Goal: Task Accomplishment & Management: Use online tool/utility

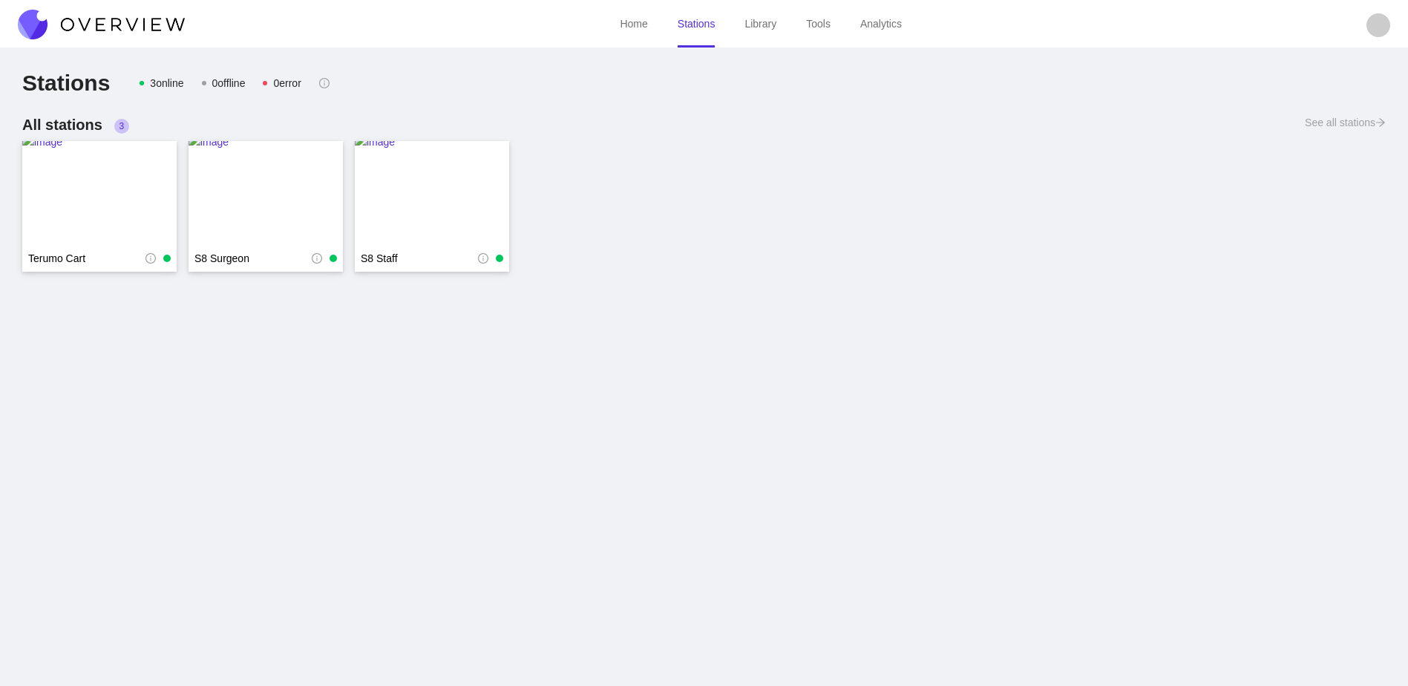
click at [751, 30] on link "Library" at bounding box center [761, 24] width 32 height 12
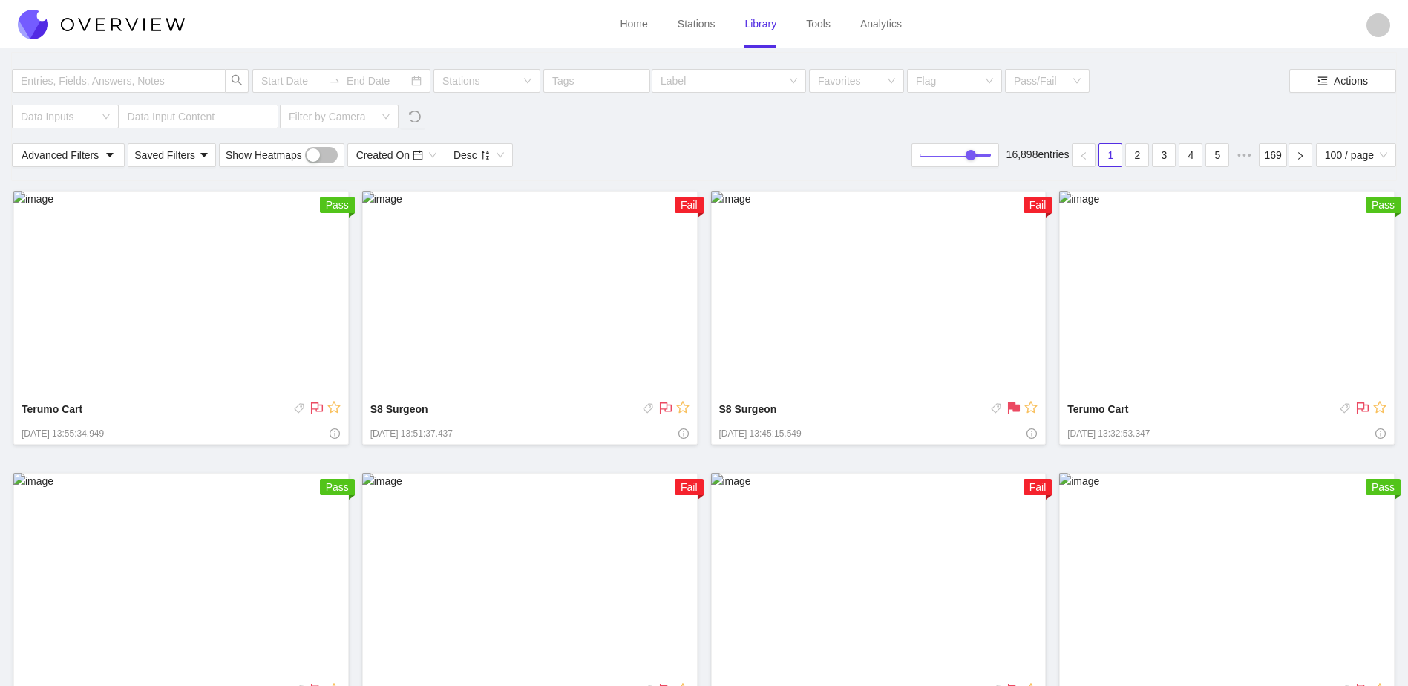
click at [453, 293] on img at bounding box center [530, 294] width 336 height 206
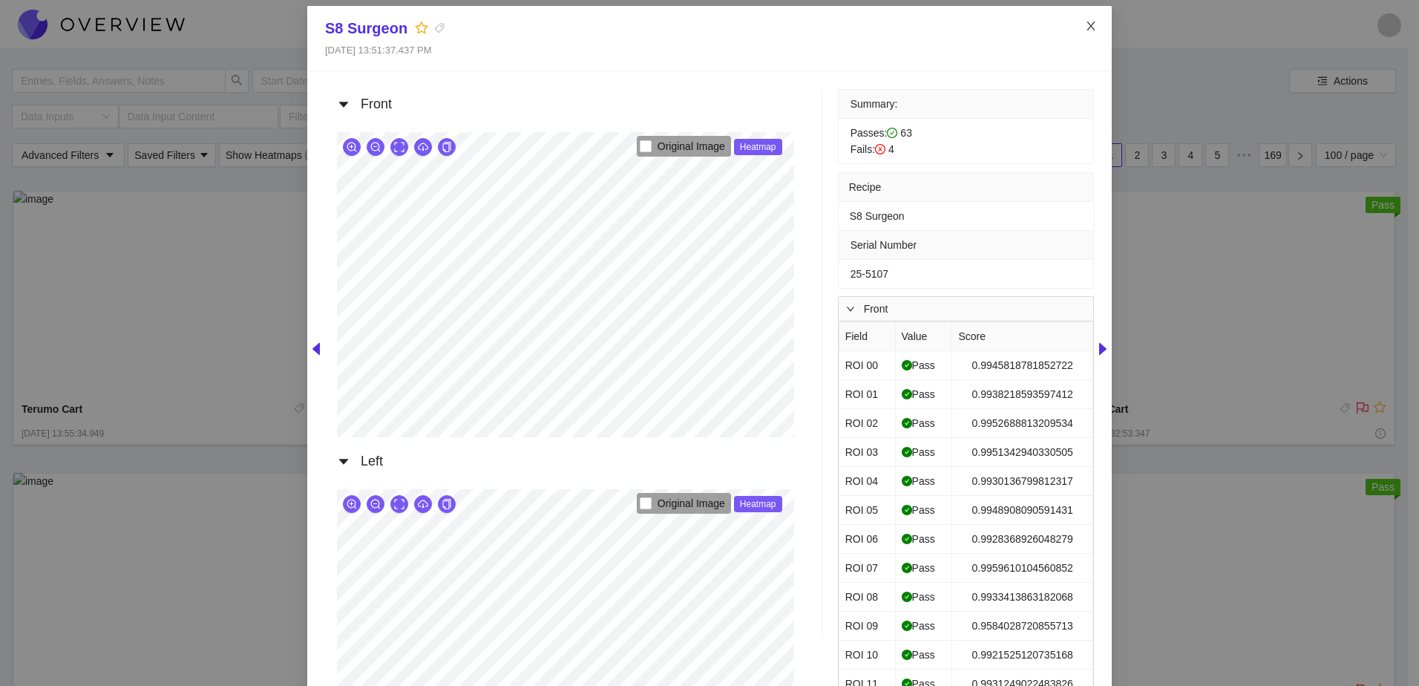
drag, startPoint x: 1084, startPoint y: 21, endPoint x: 978, endPoint y: 3, distance: 107.6
click at [1085, 22] on icon "close" at bounding box center [1091, 26] width 12 height 12
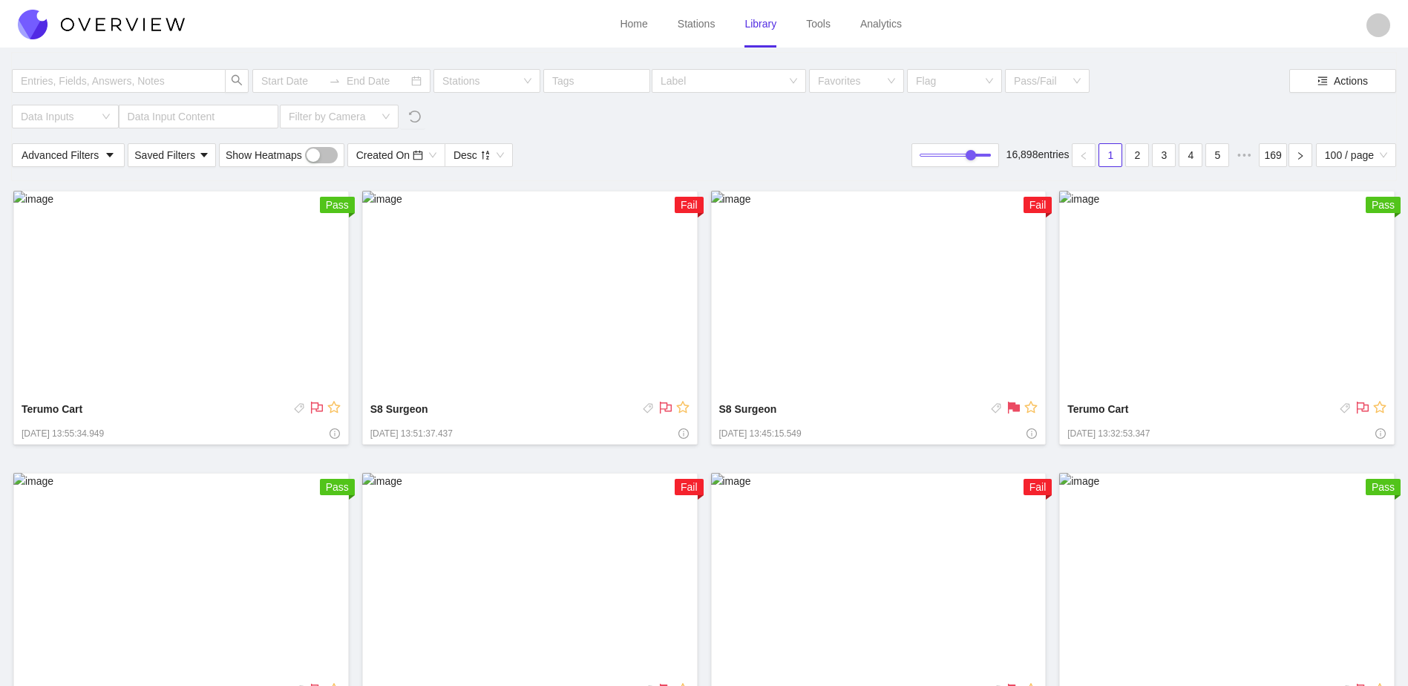
drag, startPoint x: 704, startPoint y: 24, endPoint x: 696, endPoint y: 24, distance: 7.5
click at [704, 24] on link "Stations" at bounding box center [697, 24] width 38 height 12
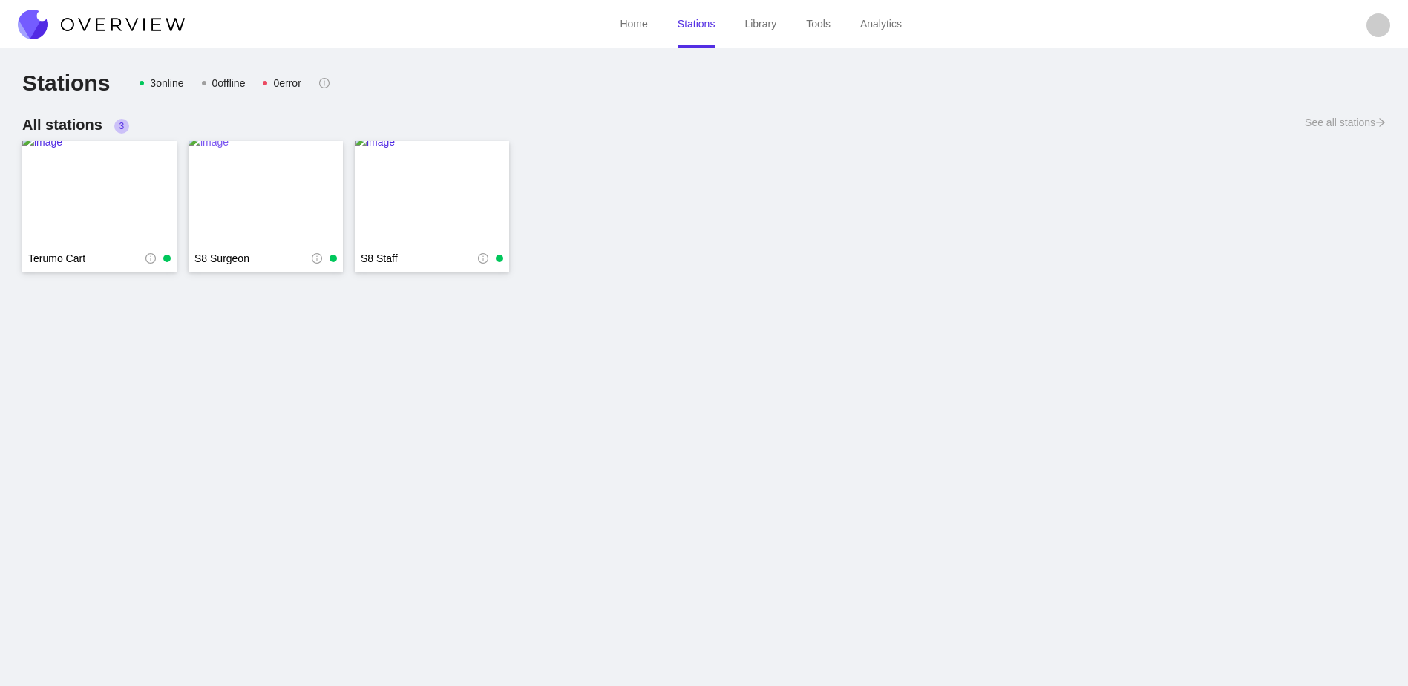
click at [287, 215] on img at bounding box center [266, 193] width 154 height 119
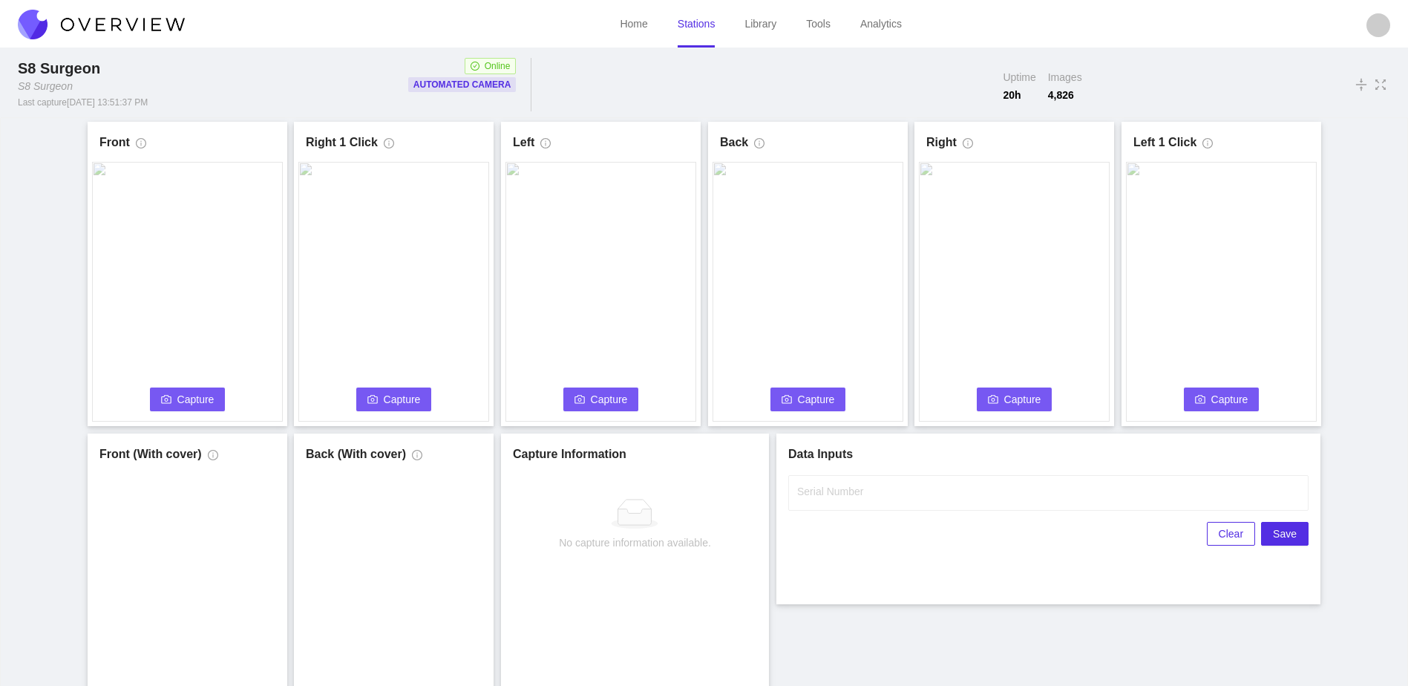
click at [213, 397] on span "Capture" at bounding box center [195, 399] width 37 height 16
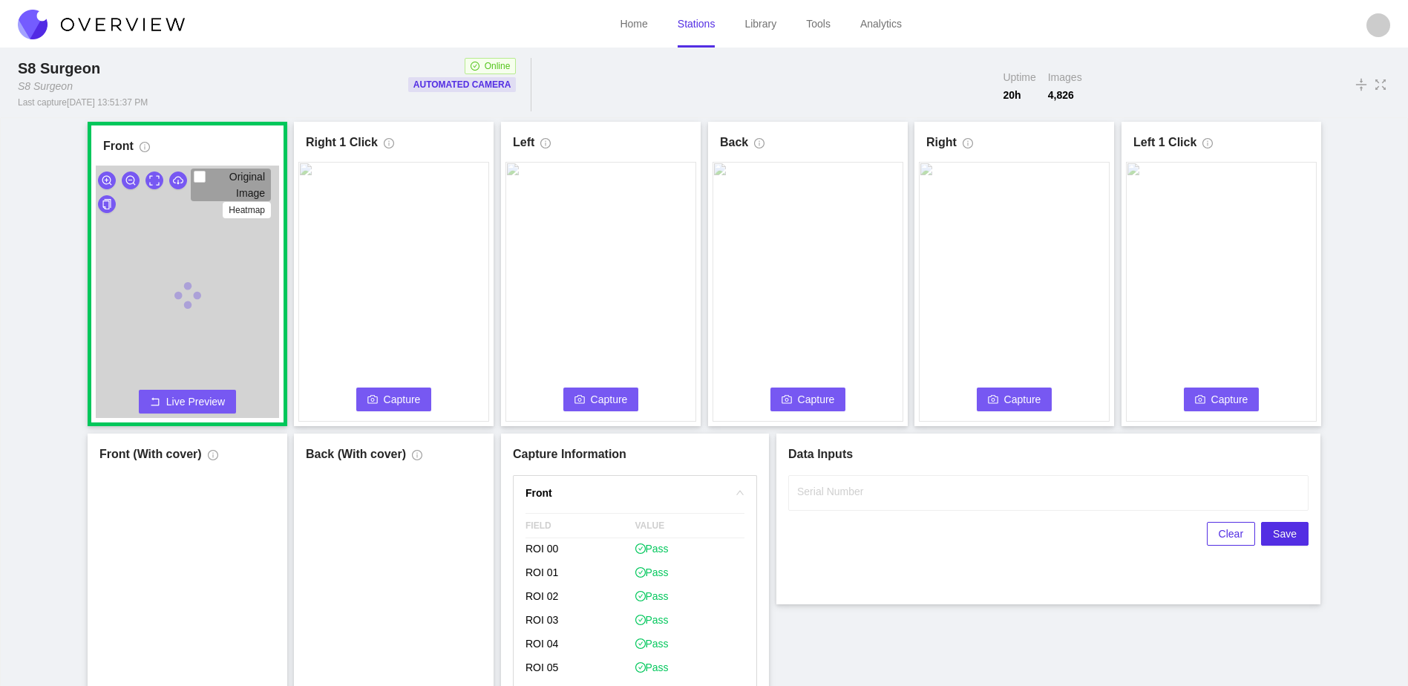
click at [404, 396] on span "Capture" at bounding box center [402, 399] width 37 height 16
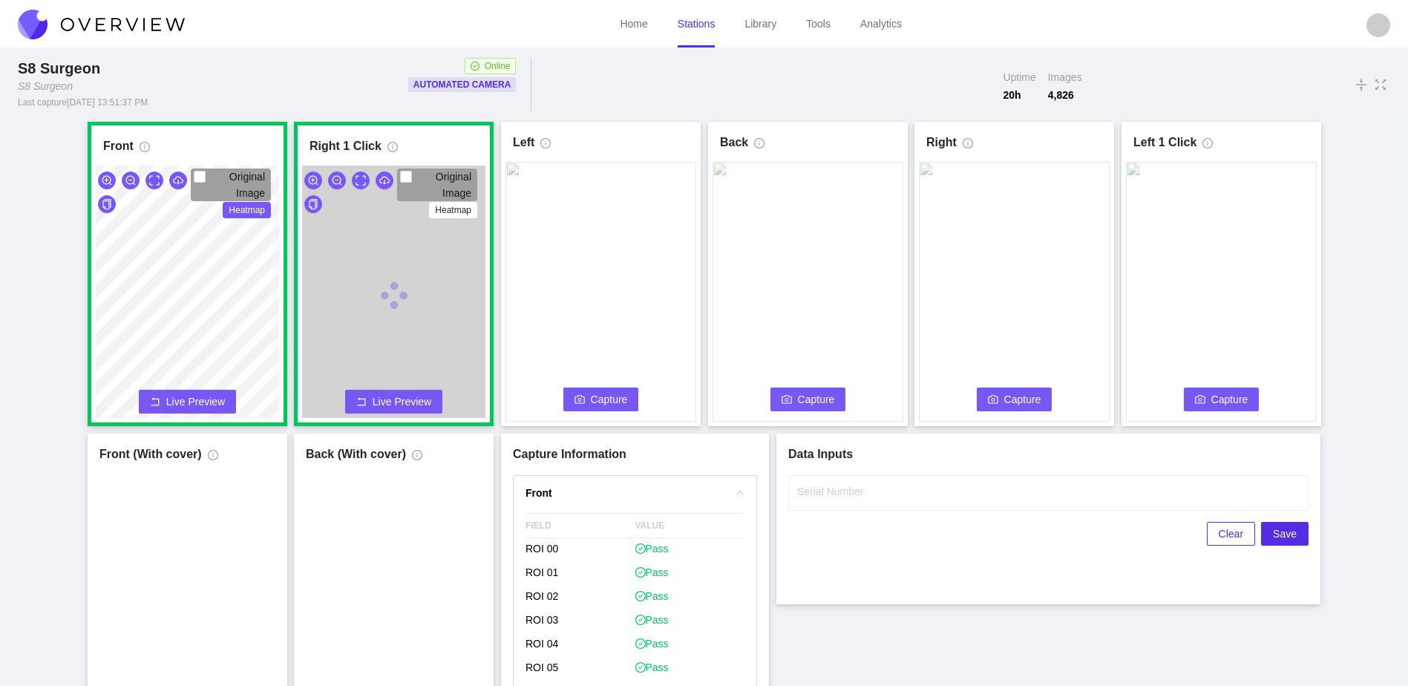
click at [618, 399] on span "Capture" at bounding box center [609, 399] width 37 height 16
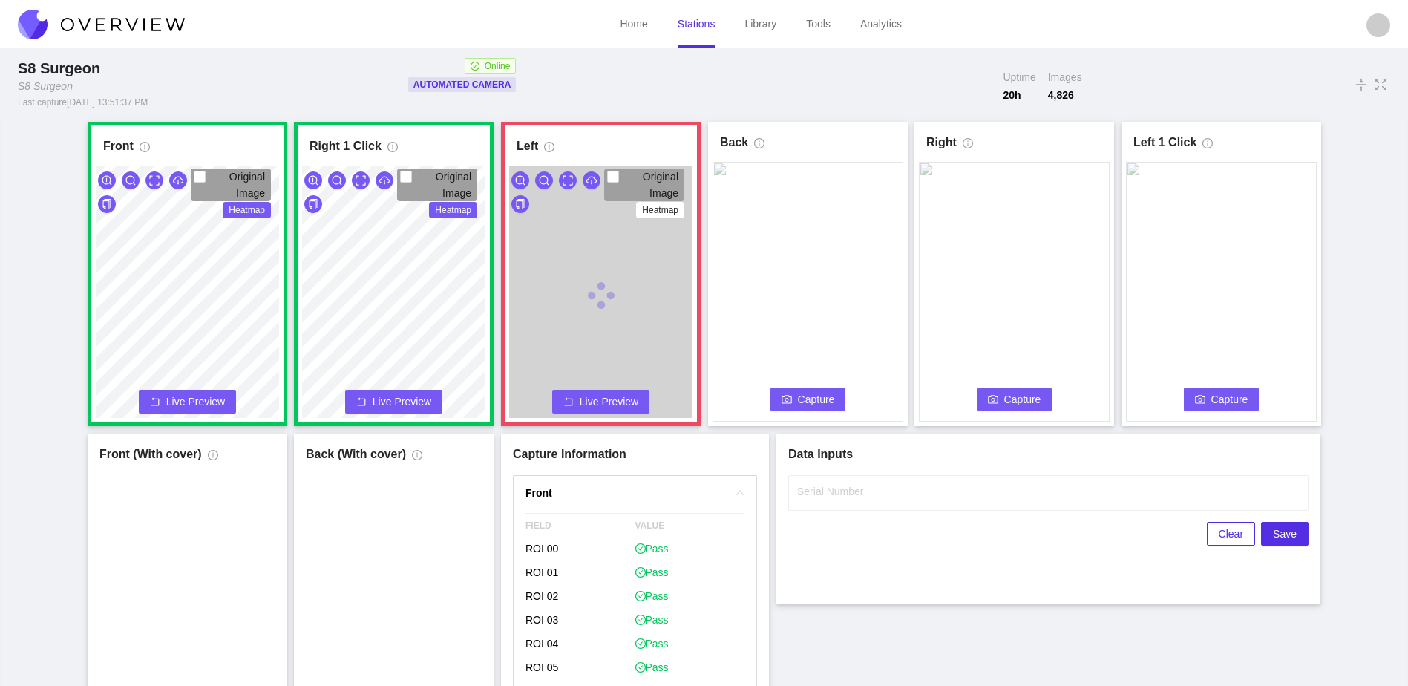
click at [821, 398] on span "Capture" at bounding box center [816, 399] width 37 height 16
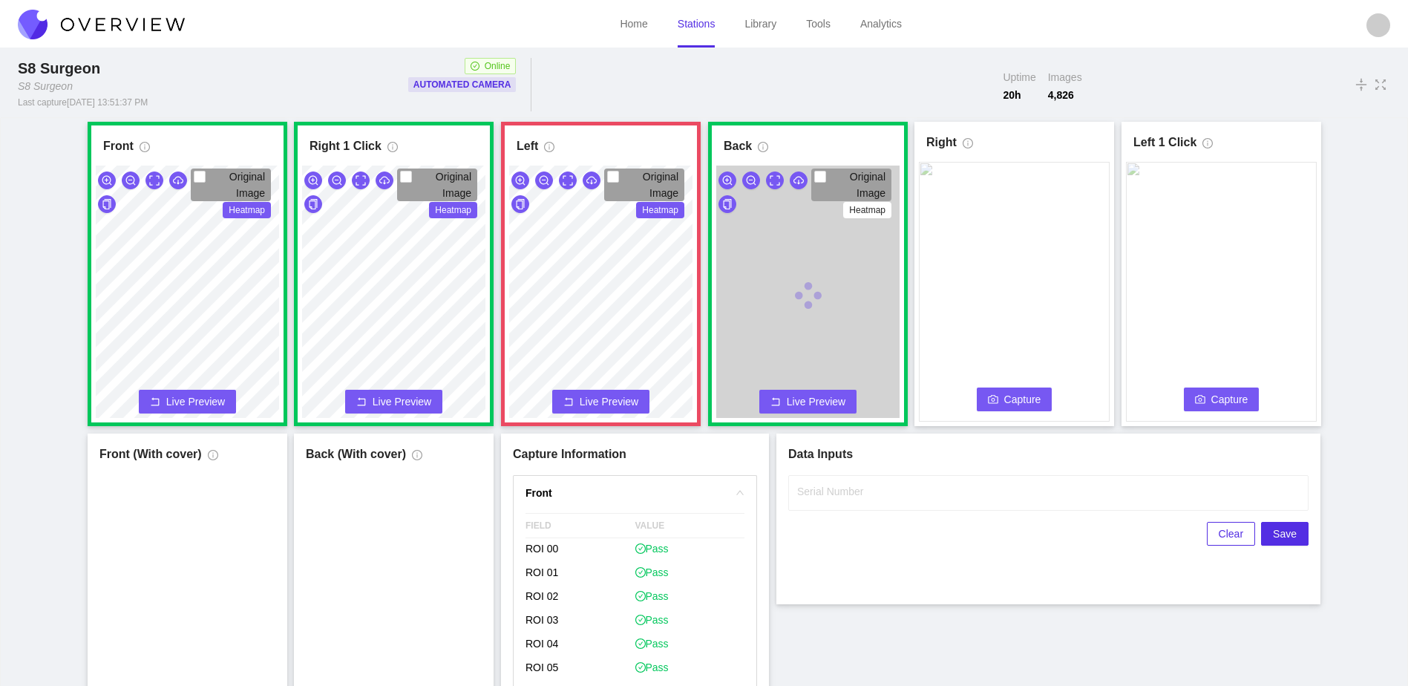
click at [1025, 401] on span "Capture" at bounding box center [1022, 399] width 37 height 16
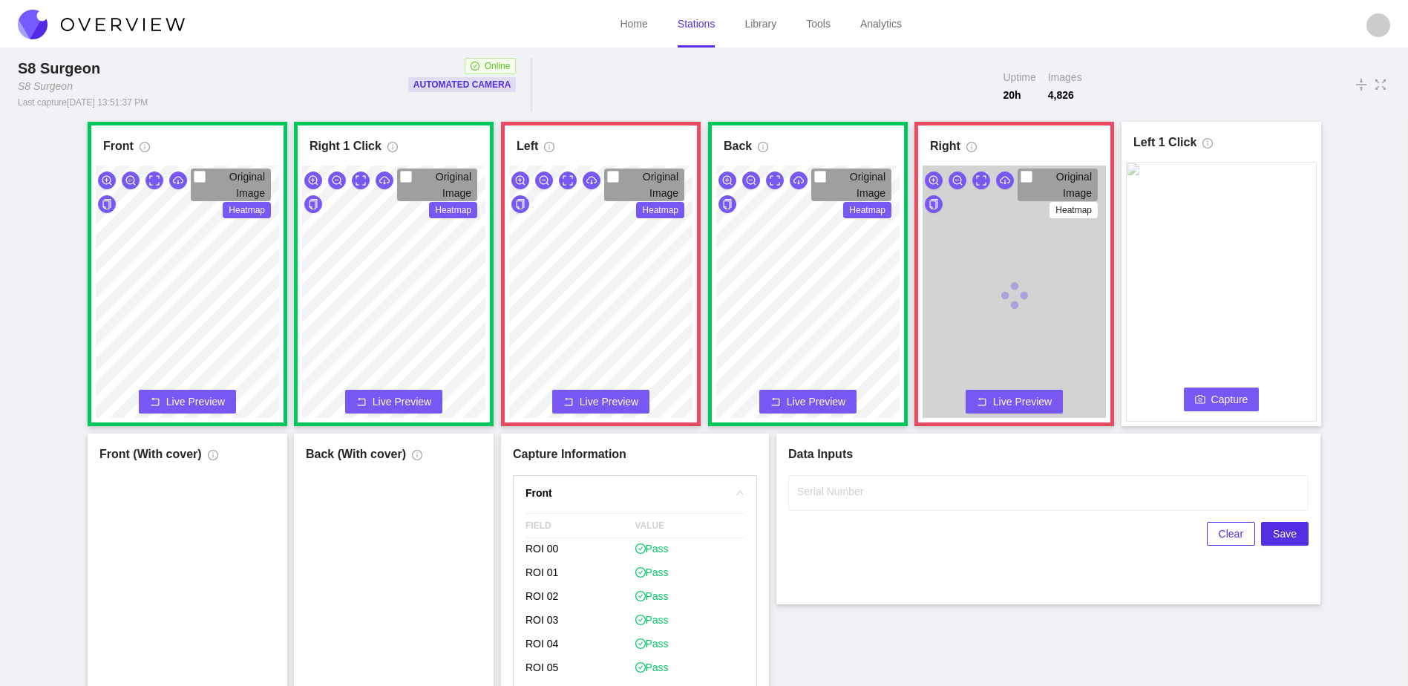
drag, startPoint x: 1249, startPoint y: 399, endPoint x: 1065, endPoint y: 498, distance: 208.2
click at [1249, 399] on button "Capture" at bounding box center [1222, 399] width 76 height 24
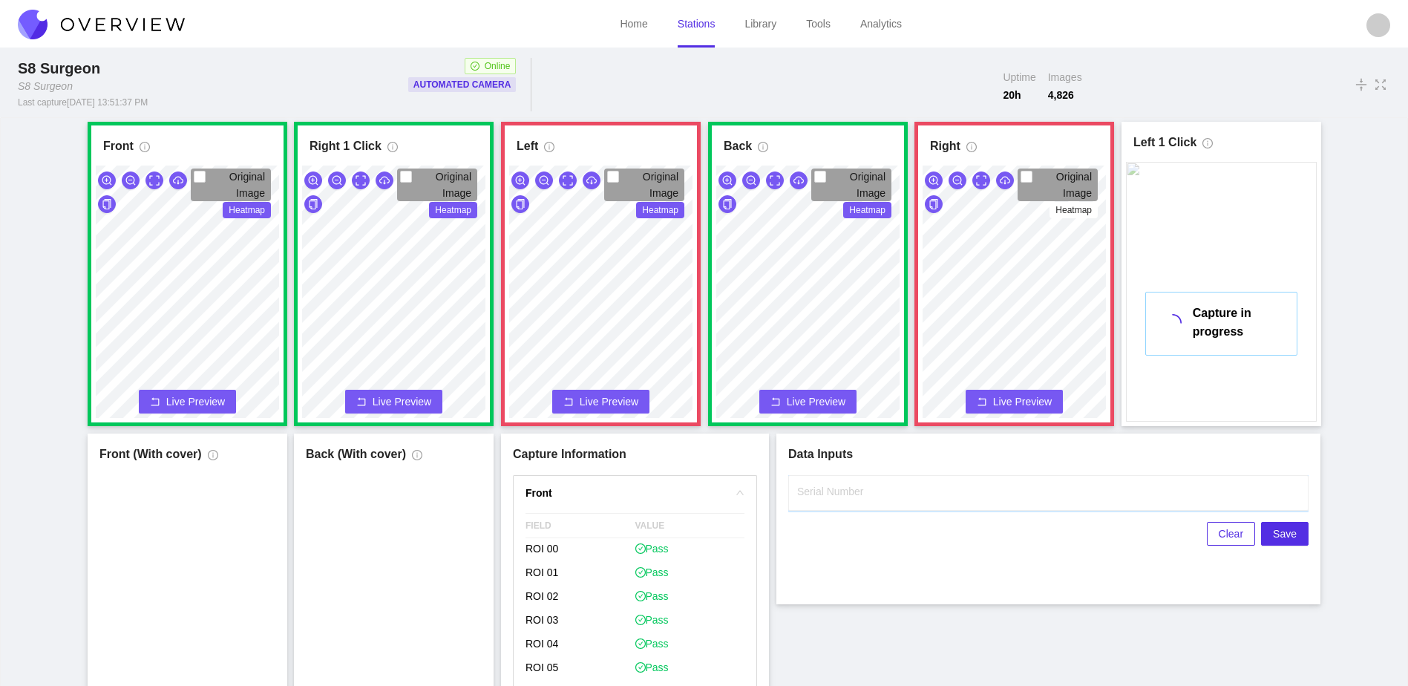
click at [1061, 497] on input "Serial Number" at bounding box center [1048, 493] width 520 height 36
type input "25-5108"
click at [938, 613] on div "Front Original Image Heatmap Capture Connecting... Please wait for the camera t…" at bounding box center [704, 430] width 1371 height 616
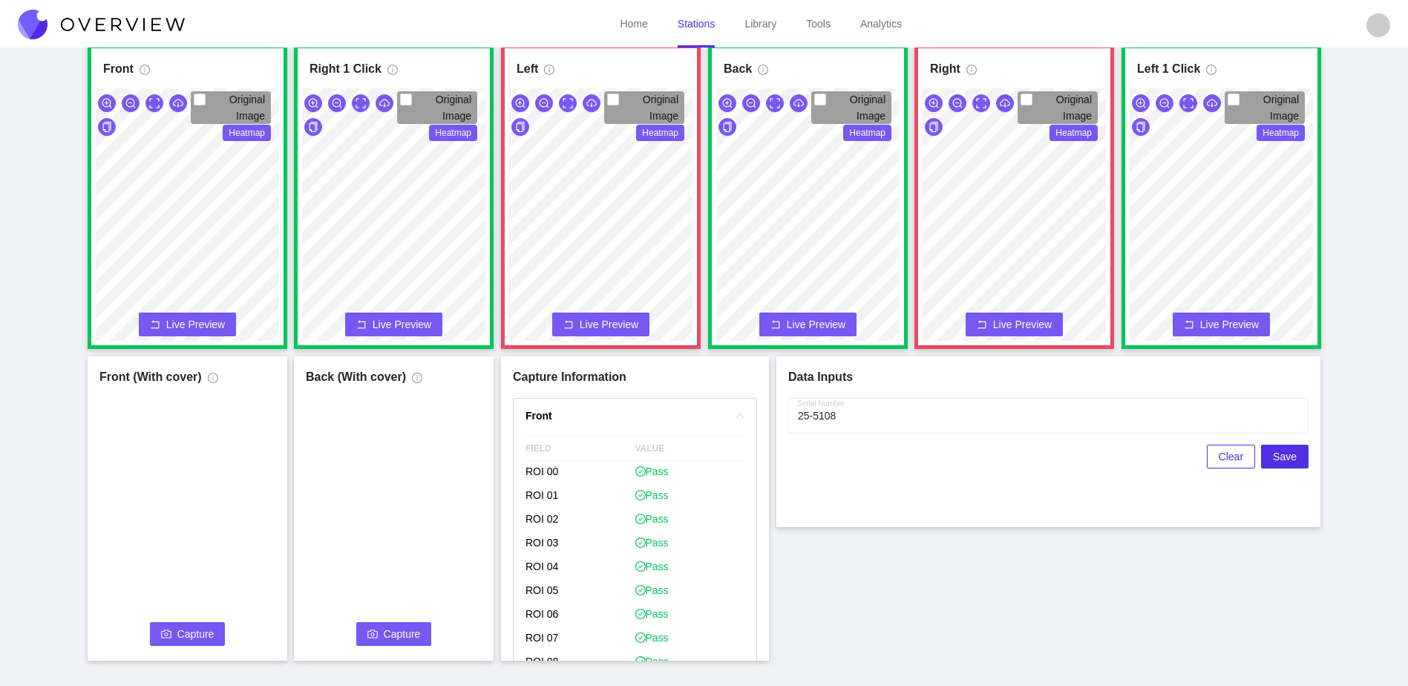
scroll to position [82, 0]
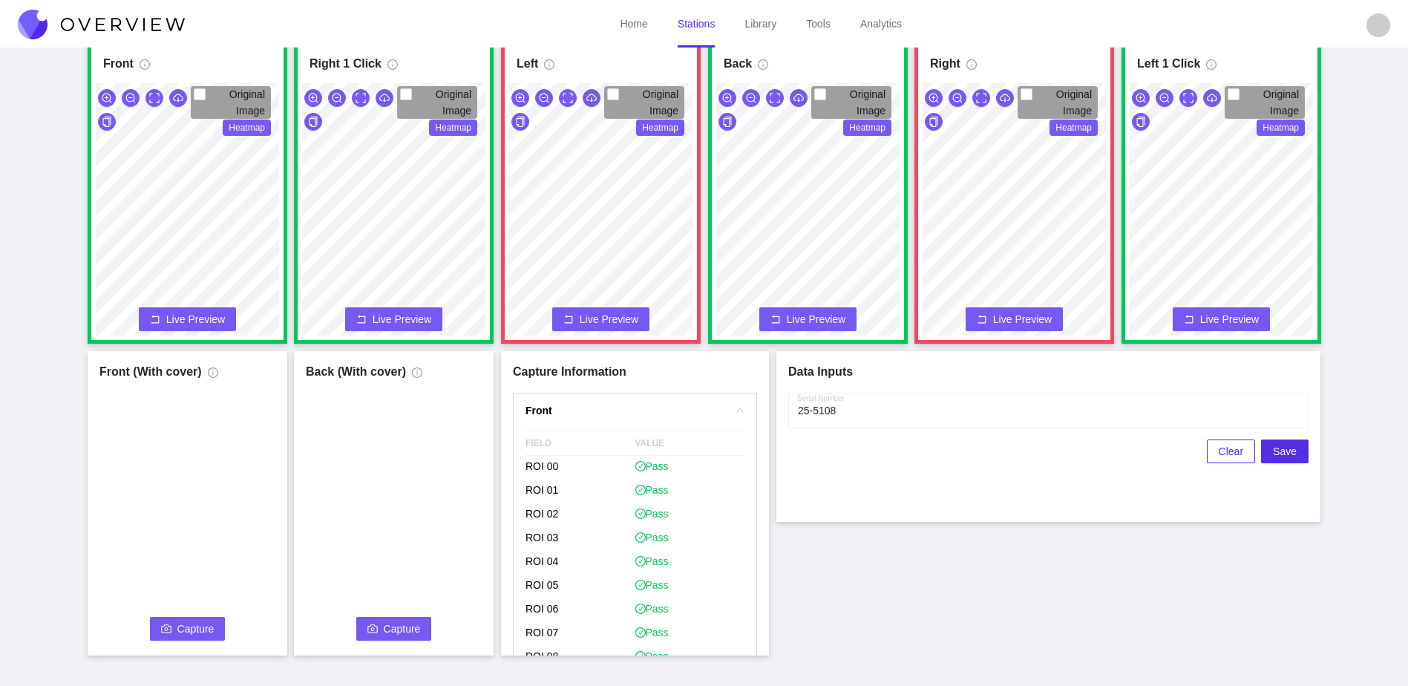
click at [194, 622] on span "Capture" at bounding box center [195, 629] width 37 height 16
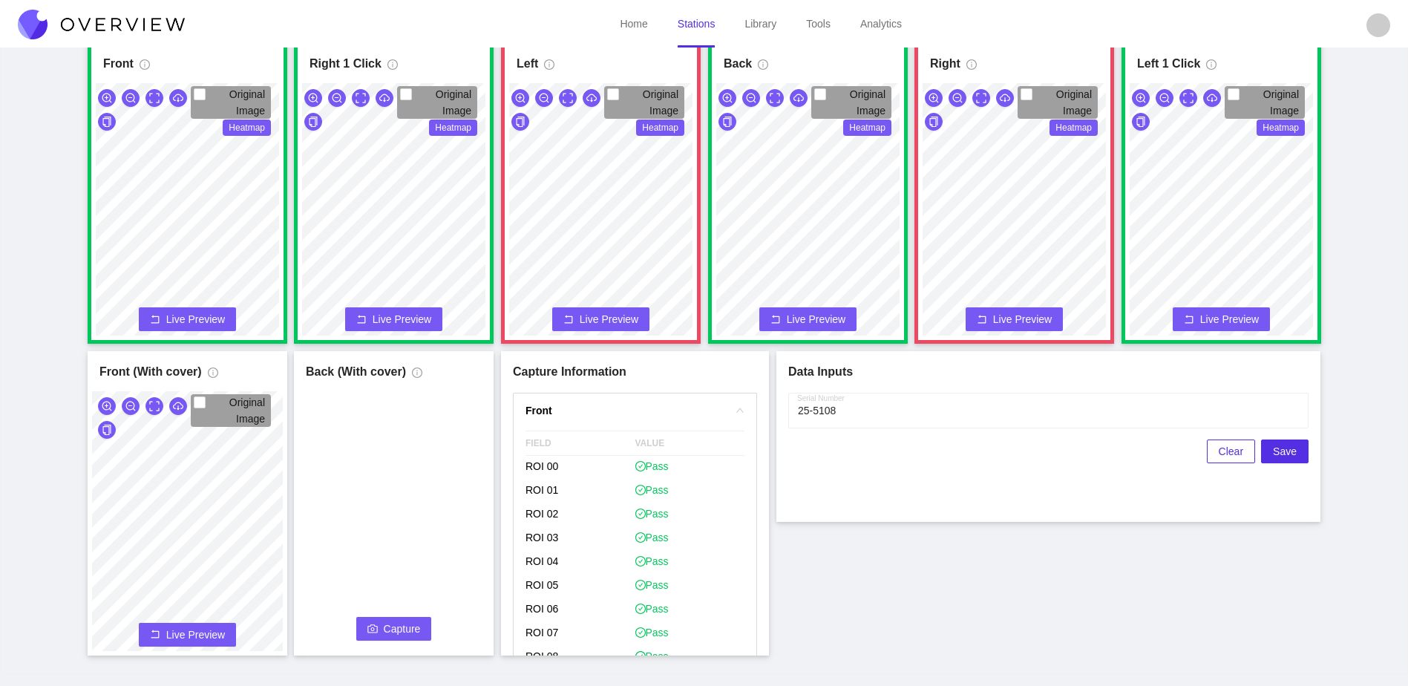
click at [417, 624] on span "Capture" at bounding box center [402, 629] width 37 height 16
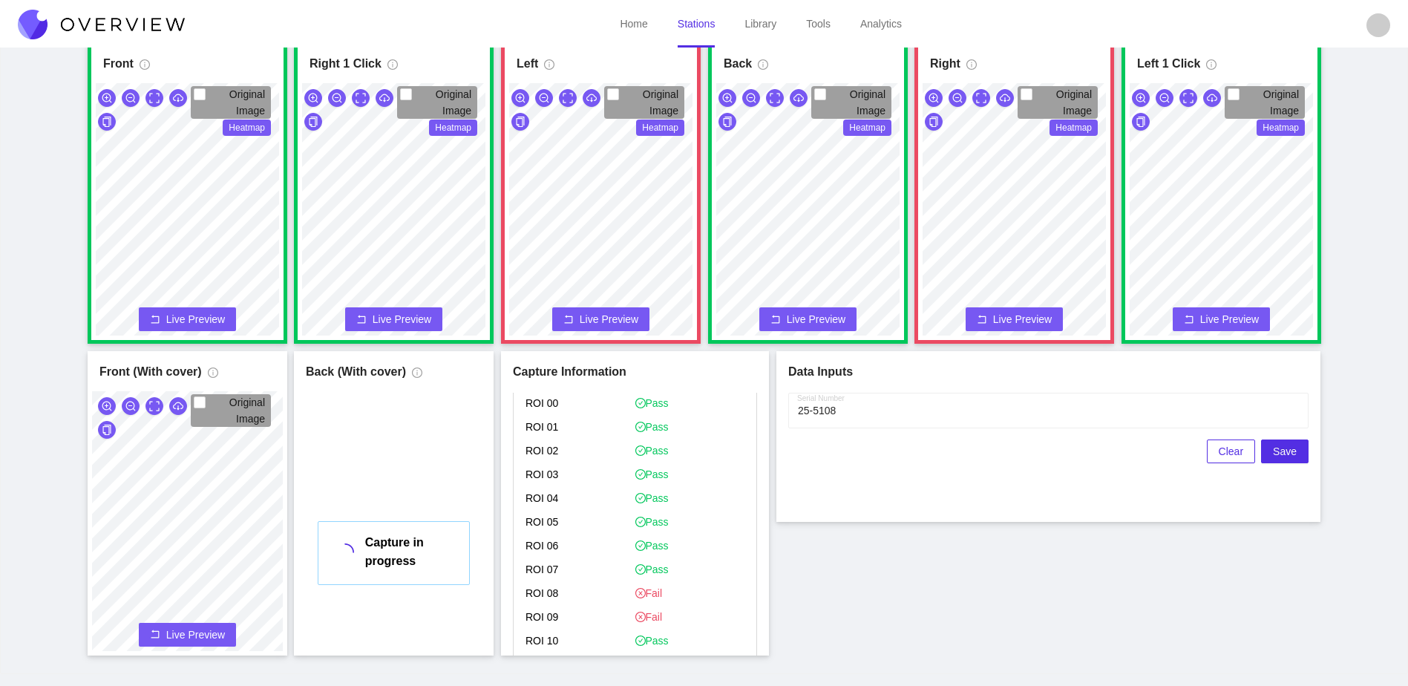
scroll to position [742, 0]
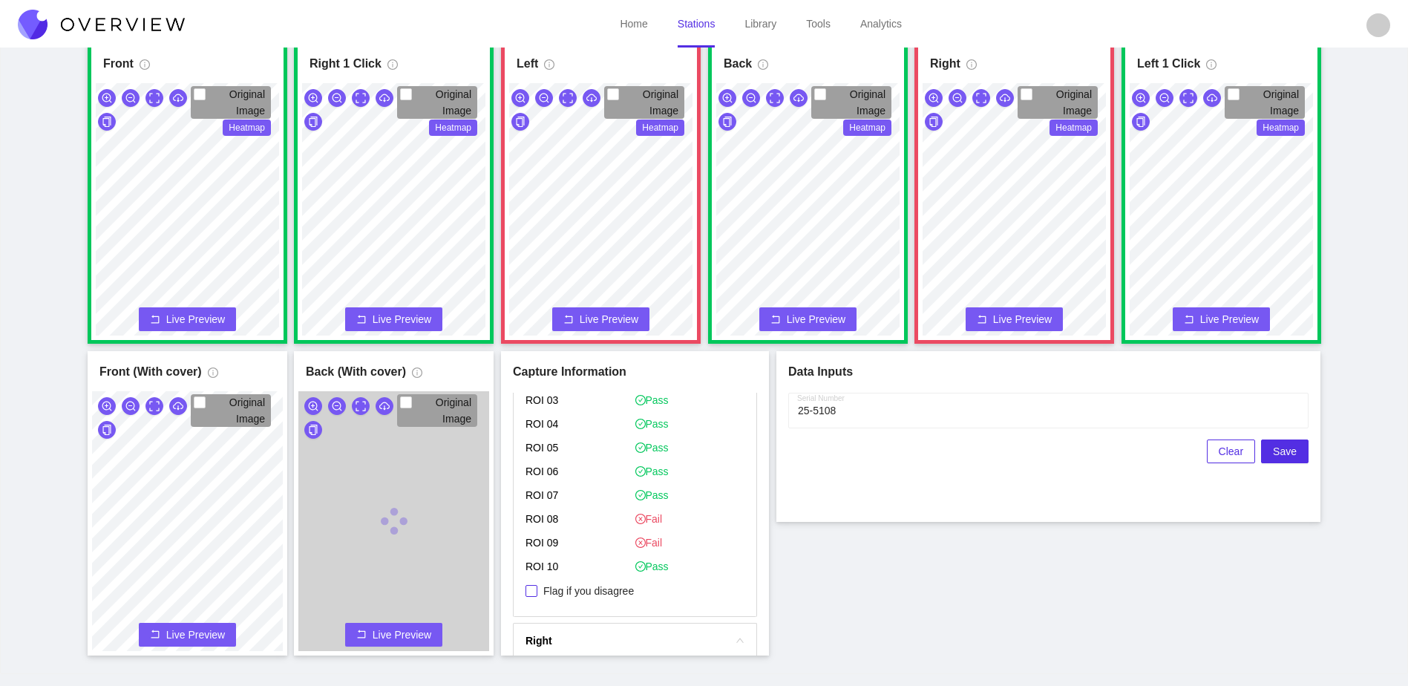
click at [603, 586] on span "Flag if you disagree" at bounding box center [588, 590] width 102 height 15
click at [537, 586] on input "Flag if you disagree" at bounding box center [532, 591] width 12 height 12
checkbox input "true"
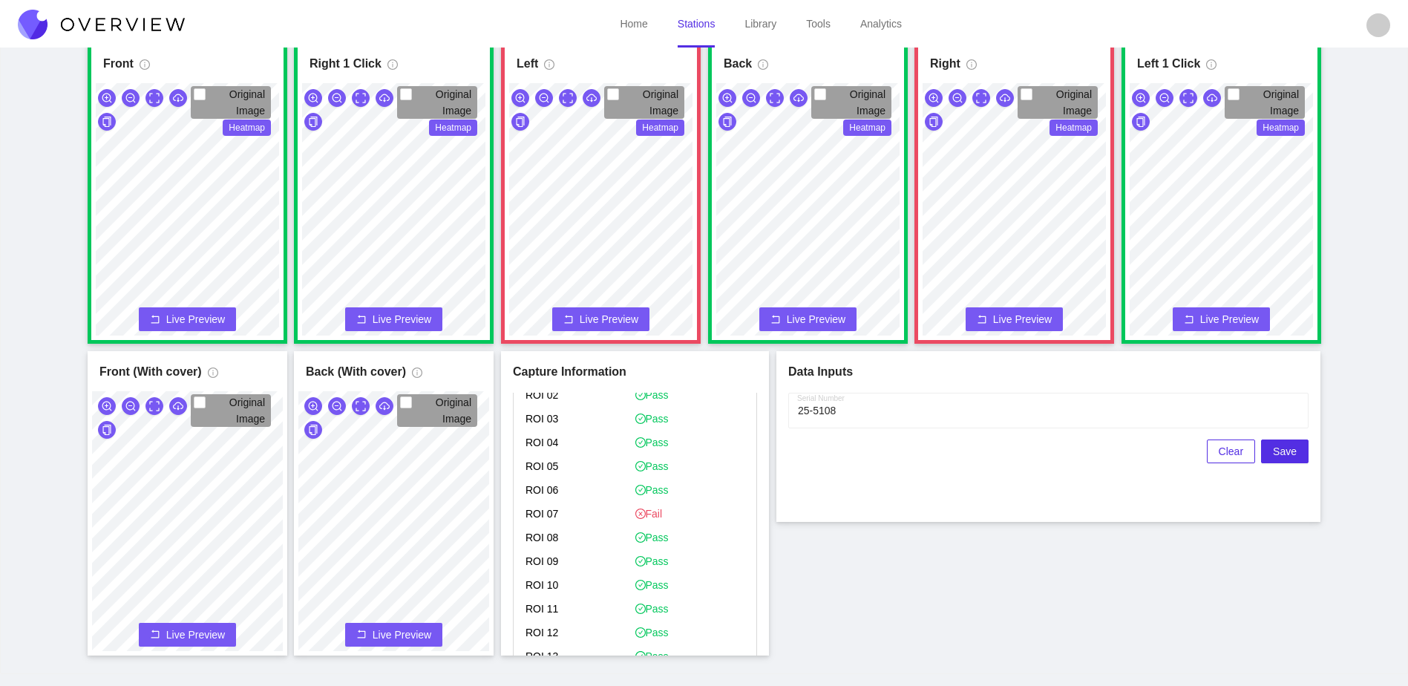
scroll to position [1336, 0]
click at [602, 445] on p "Flag if you disagree" at bounding box center [635, 437] width 219 height 24
click at [606, 439] on span "Flag if you disagree" at bounding box center [588, 435] width 102 height 15
click at [537, 439] on input "Flag if you disagree" at bounding box center [532, 436] width 12 height 12
checkbox input "true"
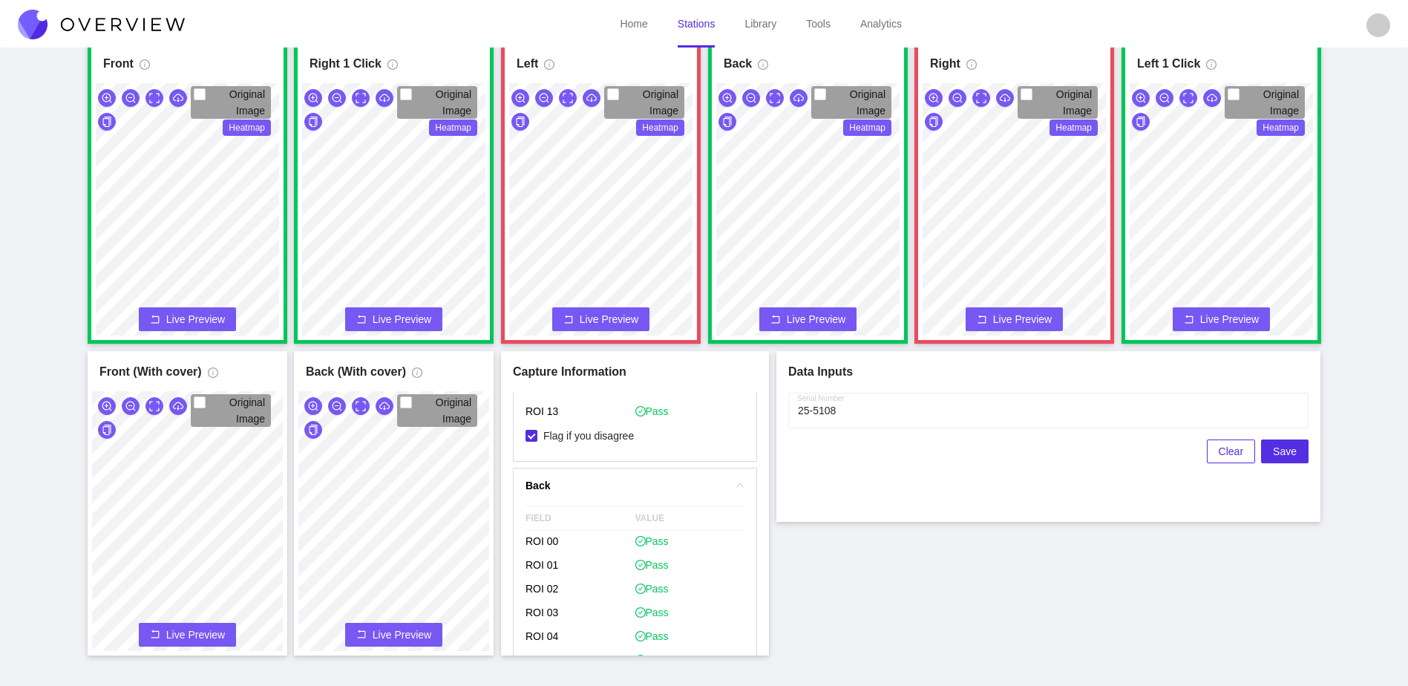
click at [886, 585] on div "Front Original Image Heatmap Capture Connecting... Please wait for the camera t…" at bounding box center [704, 347] width 1371 height 616
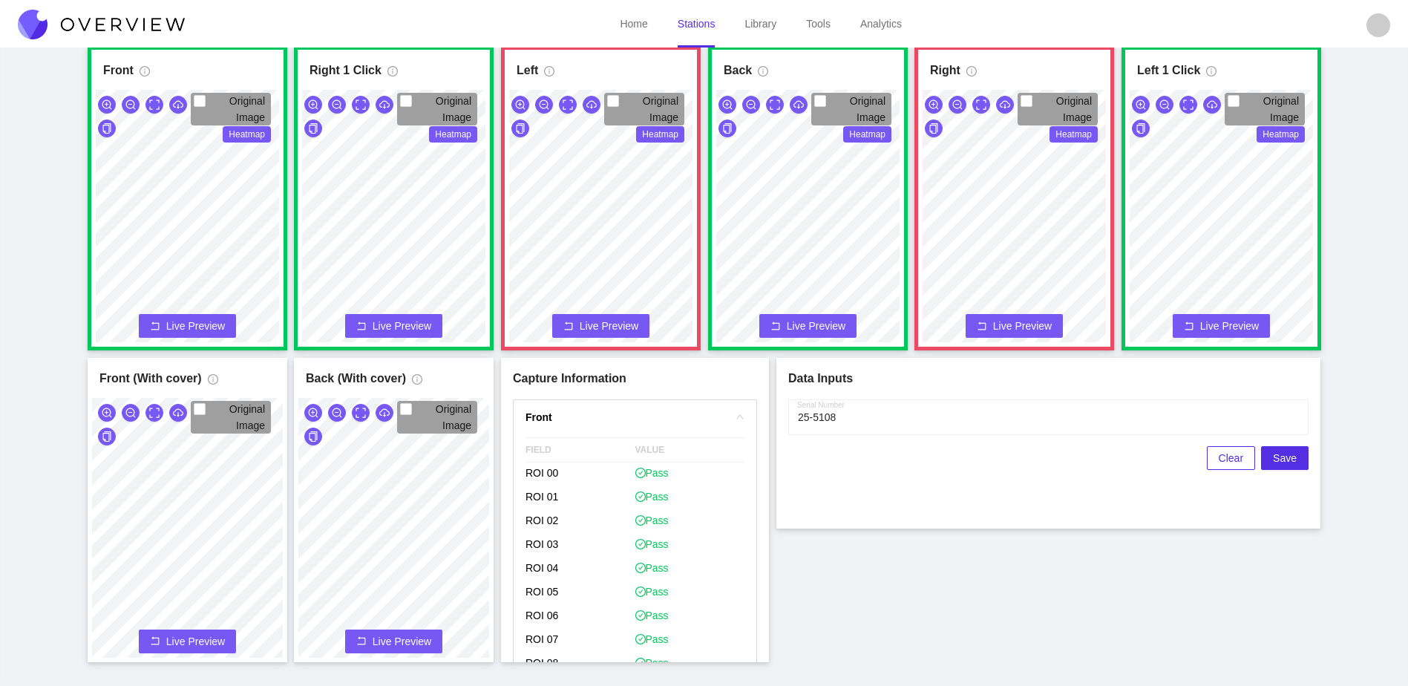
scroll to position [82, 0]
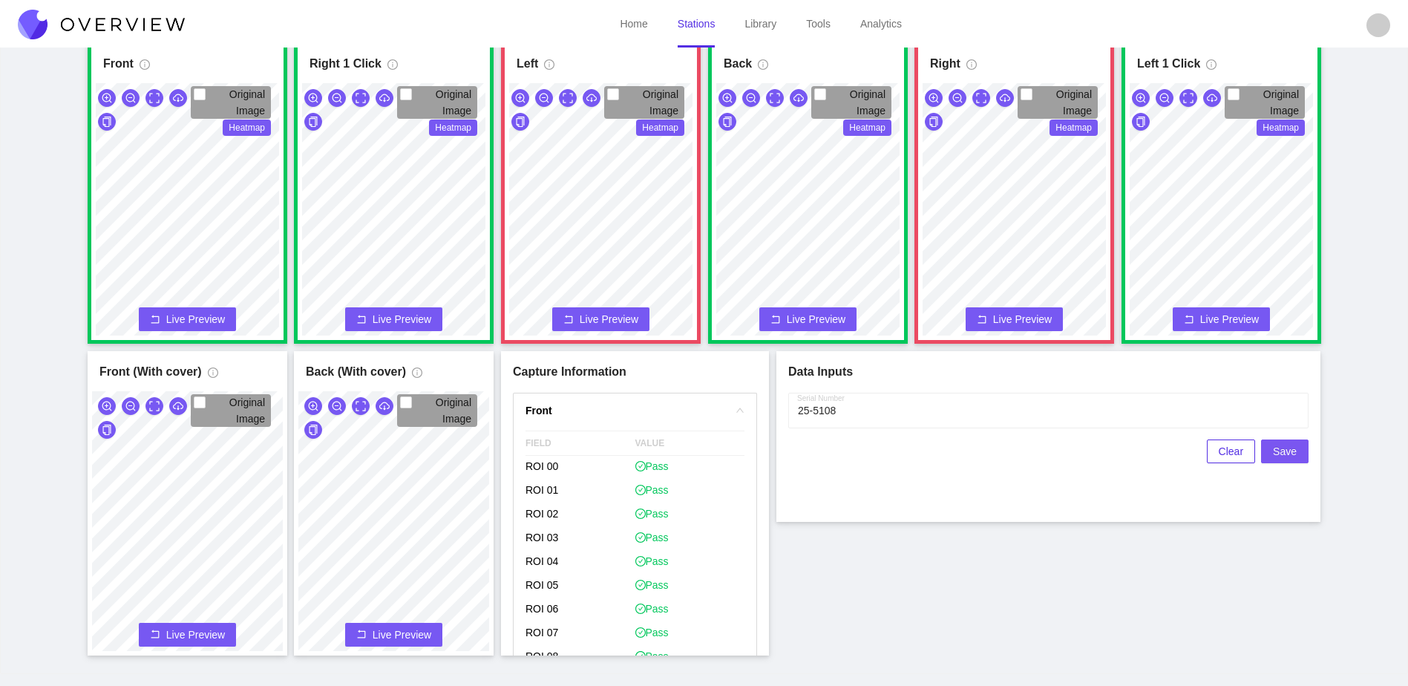
click at [1295, 454] on span "Save" at bounding box center [1285, 451] width 24 height 16
